Goal: Task Accomplishment & Management: Use online tool/utility

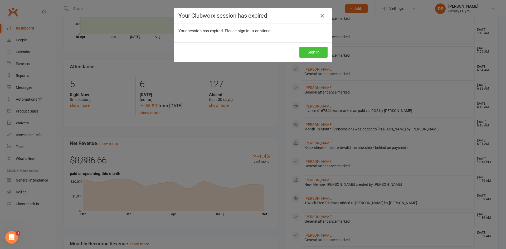
click at [314, 50] on button "Sign In" at bounding box center [313, 52] width 28 height 11
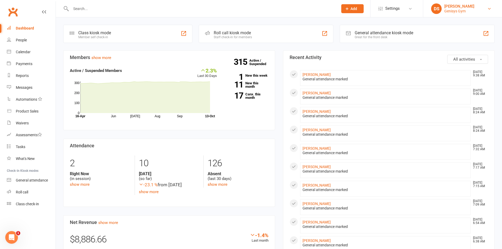
click at [484, 6] on link "DS Darcey Schupp Genisys Gym" at bounding box center [462, 8] width 63 height 11
click at [490, 34] on div "General attendance kiosk mode Great for the front desk" at bounding box center [417, 34] width 155 height 18
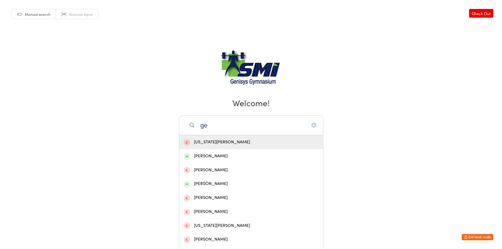
type input "g"
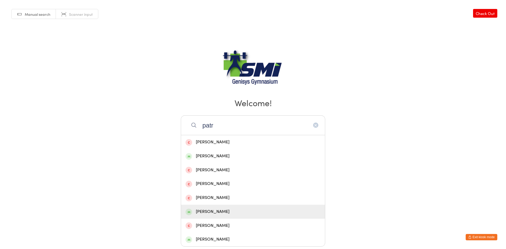
type input "patr"
click at [189, 213] on span at bounding box center [189, 212] width 7 height 7
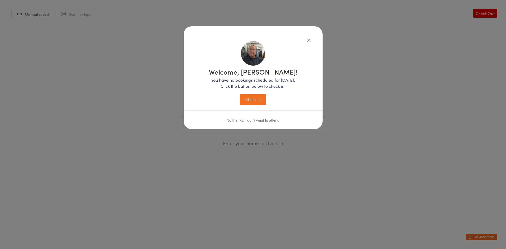
click at [261, 99] on button "Check in" at bounding box center [253, 99] width 26 height 11
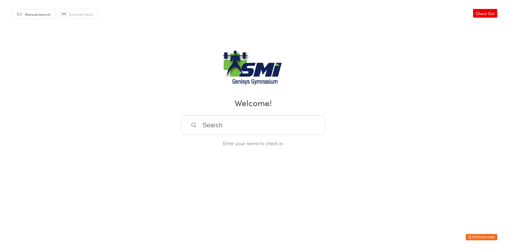
click at [480, 237] on button "Exit kiosk mode" at bounding box center [482, 237] width 32 height 6
